Goal: Information Seeking & Learning: Learn about a topic

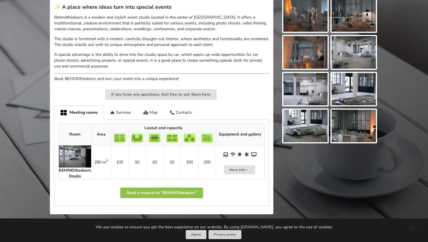
scroll to position [182, 0]
click at [351, 136] on img at bounding box center [354, 125] width 44 height 33
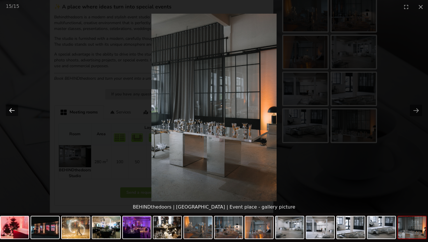
click at [17, 109] on button "Previous slide" at bounding box center [12, 110] width 12 height 11
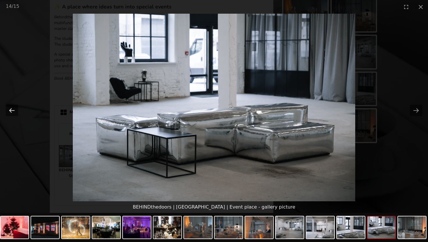
click at [17, 109] on button "Previous slide" at bounding box center [12, 110] width 12 height 11
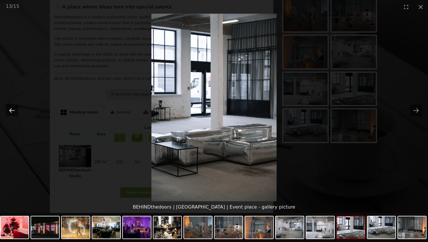
click at [17, 109] on button "Previous slide" at bounding box center [12, 110] width 12 height 11
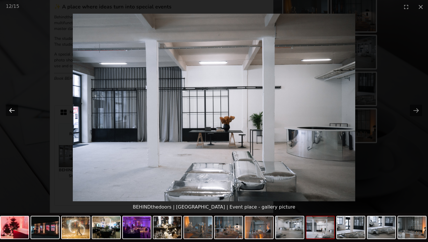
click at [17, 109] on button "Previous slide" at bounding box center [12, 110] width 12 height 11
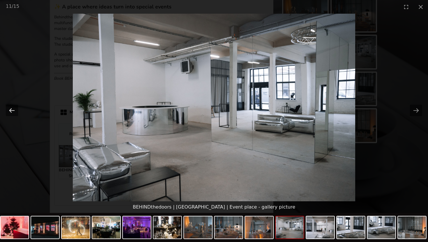
click at [17, 109] on button "Previous slide" at bounding box center [12, 110] width 12 height 11
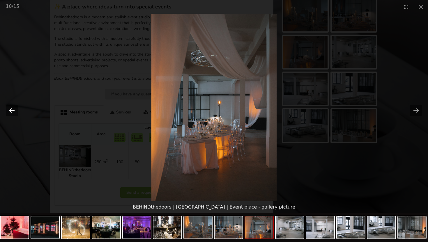
click at [17, 109] on button "Previous slide" at bounding box center [12, 110] width 12 height 11
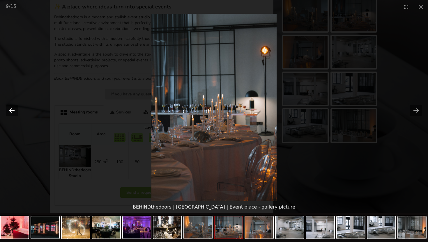
click at [17, 109] on button "Previous slide" at bounding box center [12, 110] width 12 height 11
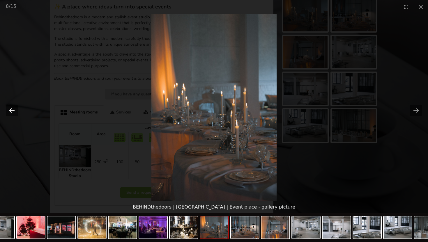
click at [17, 109] on button "Previous slide" at bounding box center [12, 110] width 12 height 11
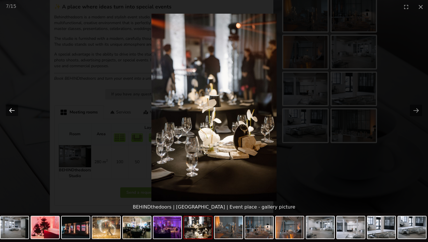
click at [17, 109] on button "Previous slide" at bounding box center [12, 110] width 12 height 11
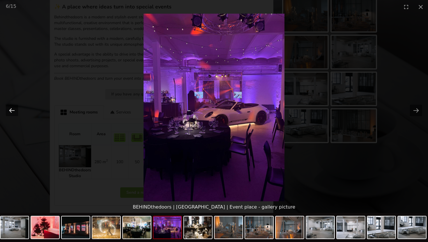
click at [17, 109] on button "Previous slide" at bounding box center [12, 110] width 12 height 11
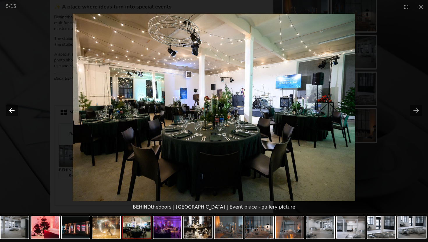
click at [17, 109] on button "Previous slide" at bounding box center [12, 110] width 12 height 11
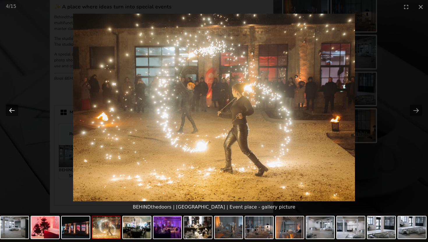
click at [17, 109] on button "Previous slide" at bounding box center [12, 110] width 12 height 11
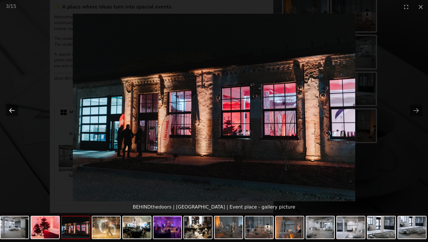
click at [17, 109] on button "Previous slide" at bounding box center [12, 110] width 12 height 11
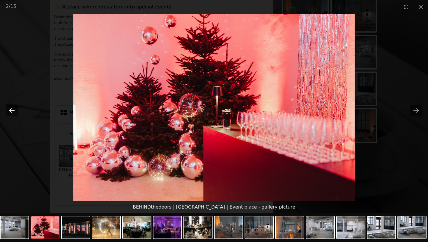
click at [17, 109] on button "Previous slide" at bounding box center [12, 110] width 12 height 11
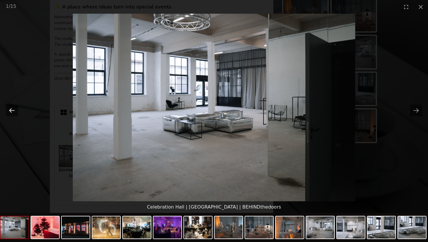
click at [17, 109] on button "Previous slide" at bounding box center [12, 110] width 12 height 11
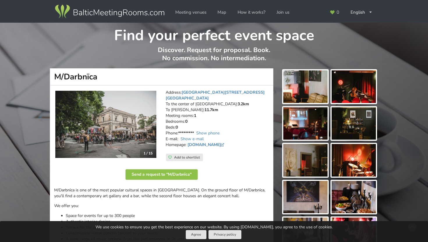
click at [126, 114] on img at bounding box center [105, 125] width 101 height 68
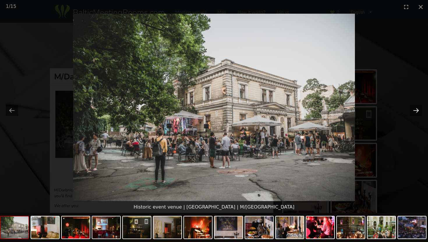
click at [417, 111] on button "Next slide" at bounding box center [416, 110] width 12 height 11
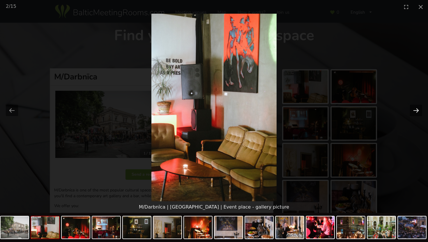
click at [417, 111] on button "Next slide" at bounding box center [416, 110] width 12 height 11
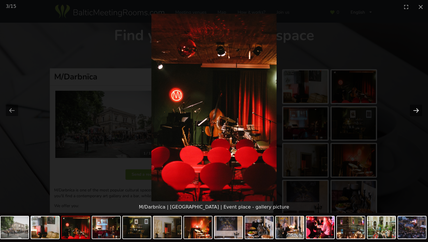
click at [417, 111] on button "Next slide" at bounding box center [416, 110] width 12 height 11
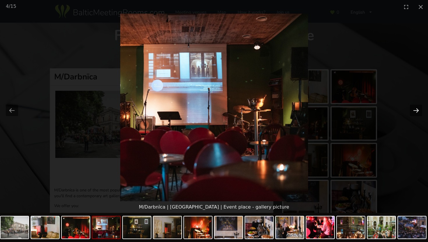
click at [417, 112] on button "Next slide" at bounding box center [416, 110] width 12 height 11
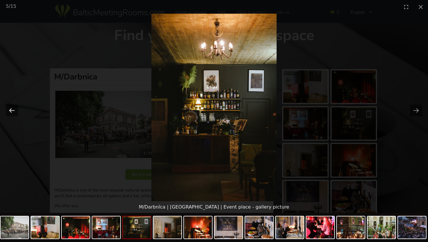
click at [17, 110] on button "Previous slide" at bounding box center [12, 110] width 12 height 11
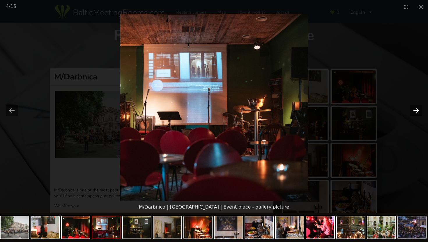
click at [413, 111] on button "Next slide" at bounding box center [416, 110] width 12 height 11
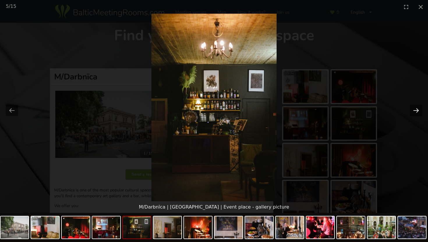
click at [413, 111] on button "Next slide" at bounding box center [416, 110] width 12 height 11
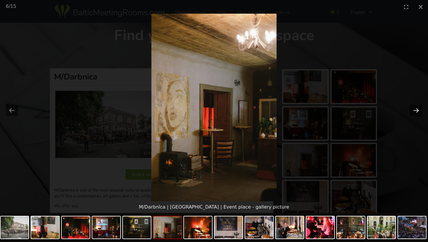
click at [413, 111] on button "Next slide" at bounding box center [416, 110] width 12 height 11
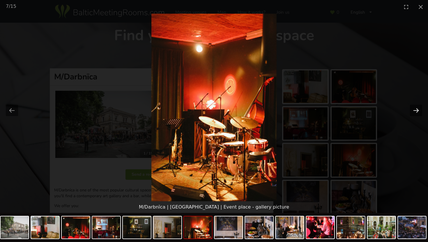
click at [413, 111] on button "Next slide" at bounding box center [416, 110] width 12 height 11
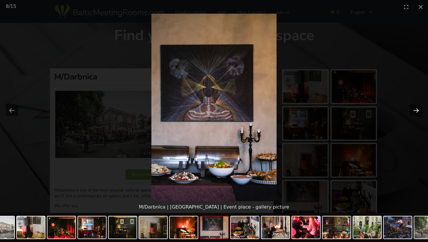
click at [413, 111] on button "Next slide" at bounding box center [416, 110] width 12 height 11
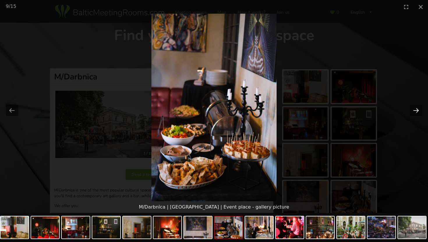
click at [413, 111] on button "Next slide" at bounding box center [416, 110] width 12 height 11
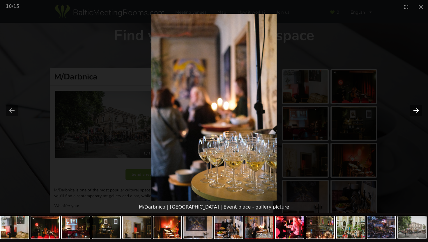
click at [413, 111] on button "Next slide" at bounding box center [416, 110] width 12 height 11
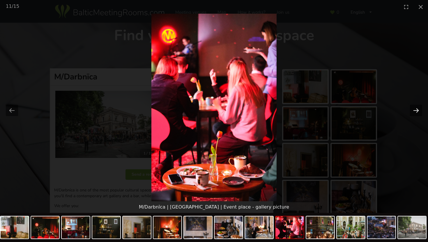
click at [413, 111] on button "Next slide" at bounding box center [416, 110] width 12 height 11
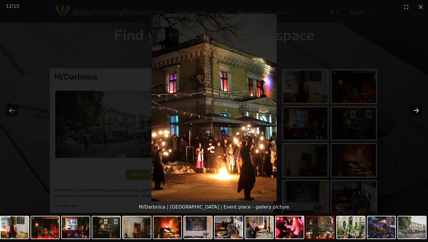
click at [413, 111] on button "Next slide" at bounding box center [416, 110] width 12 height 11
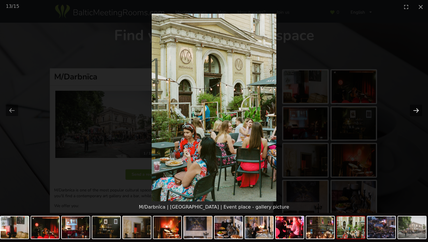
click at [413, 111] on button "Next slide" at bounding box center [416, 110] width 12 height 11
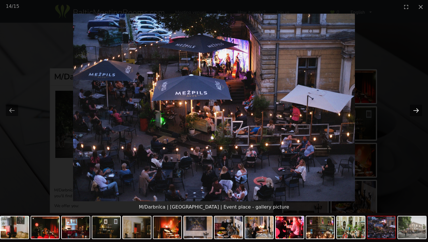
click at [413, 111] on button "Next slide" at bounding box center [416, 110] width 12 height 11
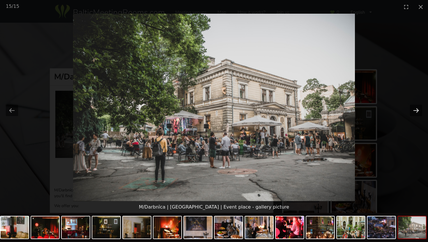
click at [413, 111] on button "Next slide" at bounding box center [416, 110] width 12 height 11
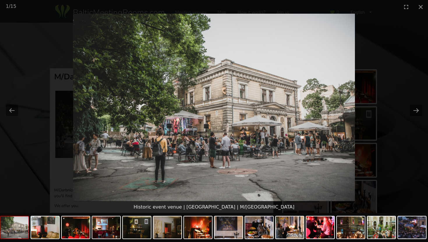
click at [394, 57] on picture at bounding box center [214, 108] width 428 height 188
click at [380, 55] on picture at bounding box center [214, 108] width 428 height 188
click at [421, 11] on button "Close gallery" at bounding box center [420, 7] width 15 height 14
